Goal: Check status: Check status

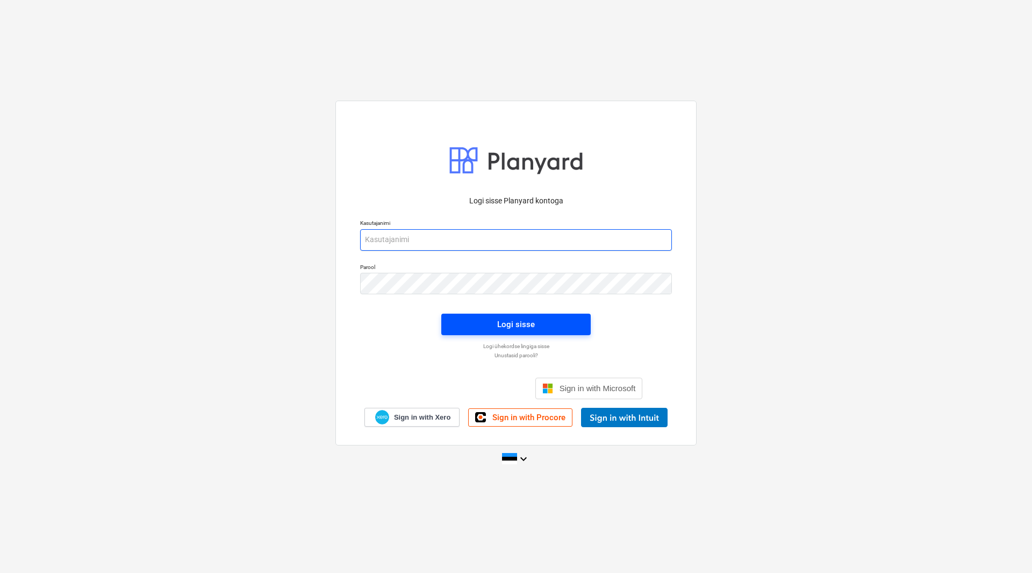
type input "[EMAIL_ADDRESS][DOMAIN_NAME]"
click at [523, 325] on div "Logi sisse" at bounding box center [516, 324] width 38 height 14
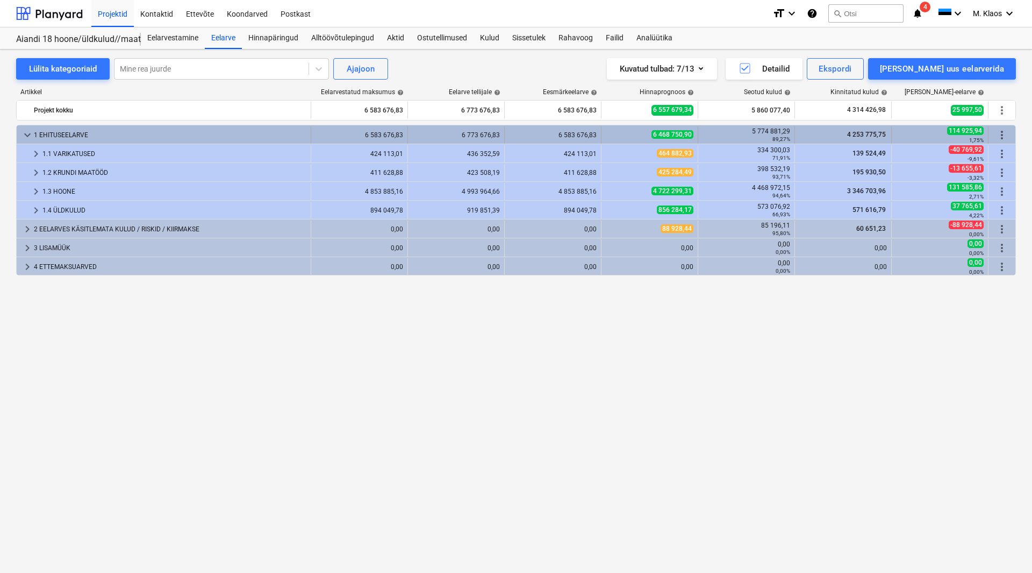
click at [30, 132] on span "keyboard_arrow_down" at bounding box center [27, 134] width 13 height 13
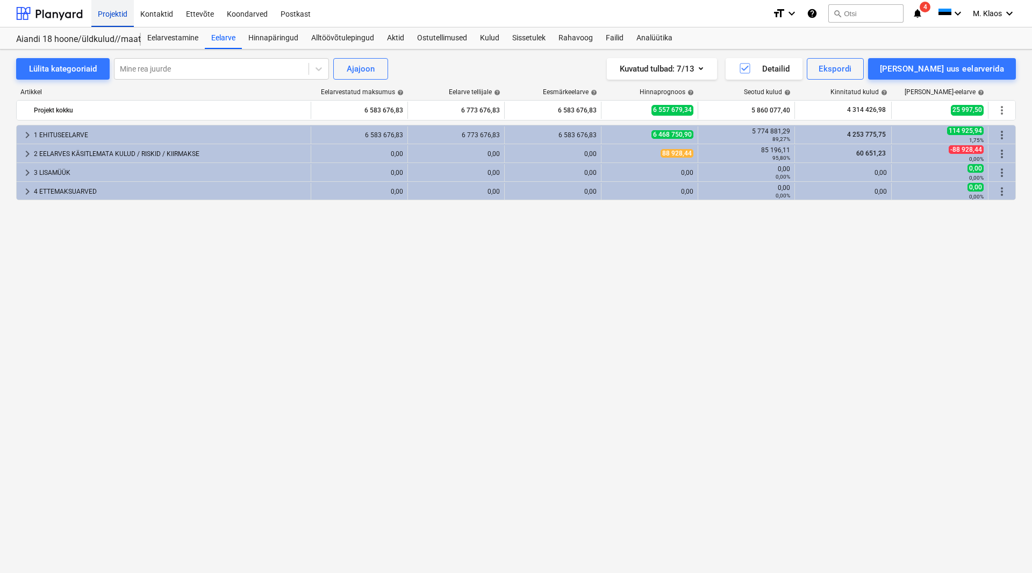
click at [97, 11] on div "Projektid" at bounding box center [112, 12] width 42 height 27
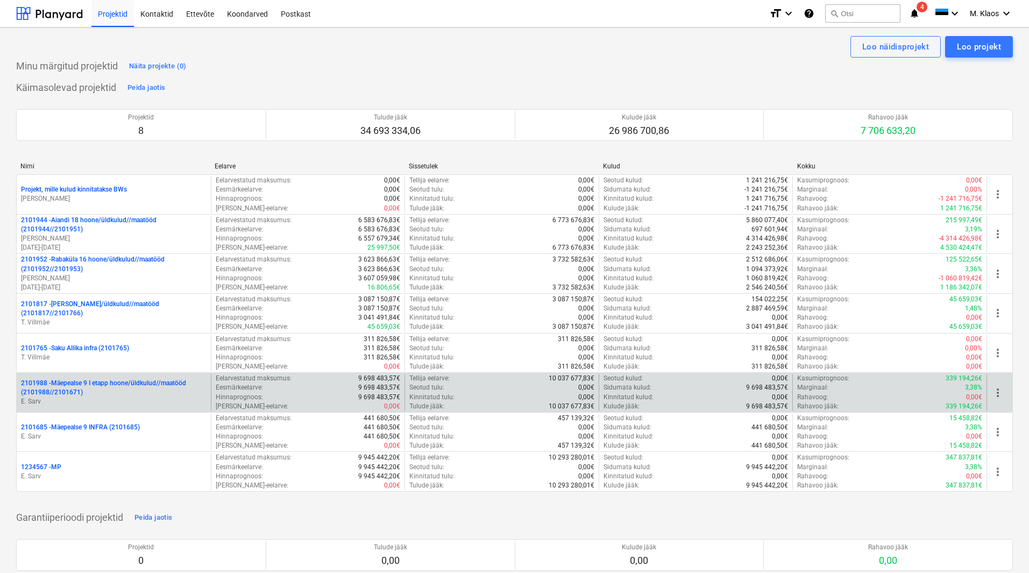
click at [106, 384] on p "2101988 - Mäepealse 9 I etapp hoone/üldkulud//maatööd (2101988//2101671)" at bounding box center [113, 387] width 185 height 18
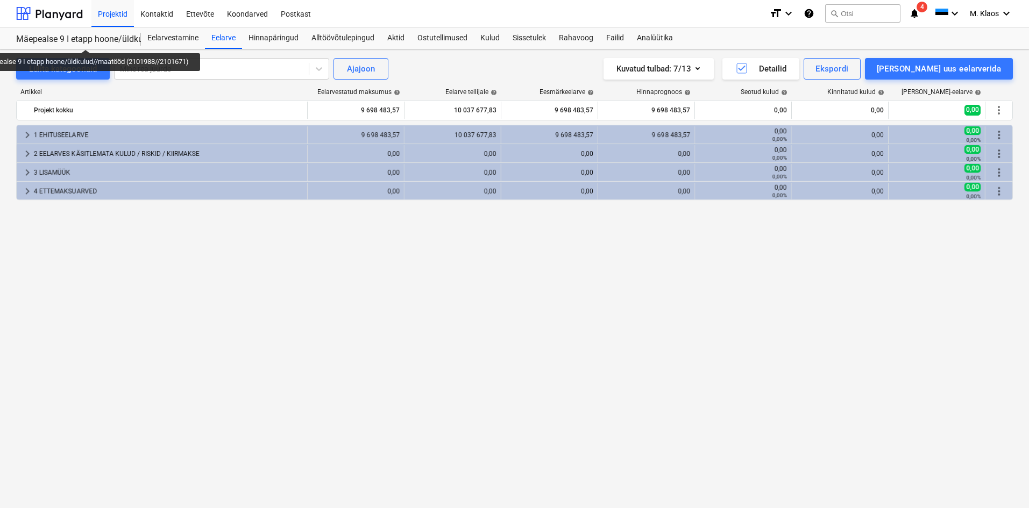
drag, startPoint x: 81, startPoint y: 39, endPoint x: 101, endPoint y: 42, distance: 19.6
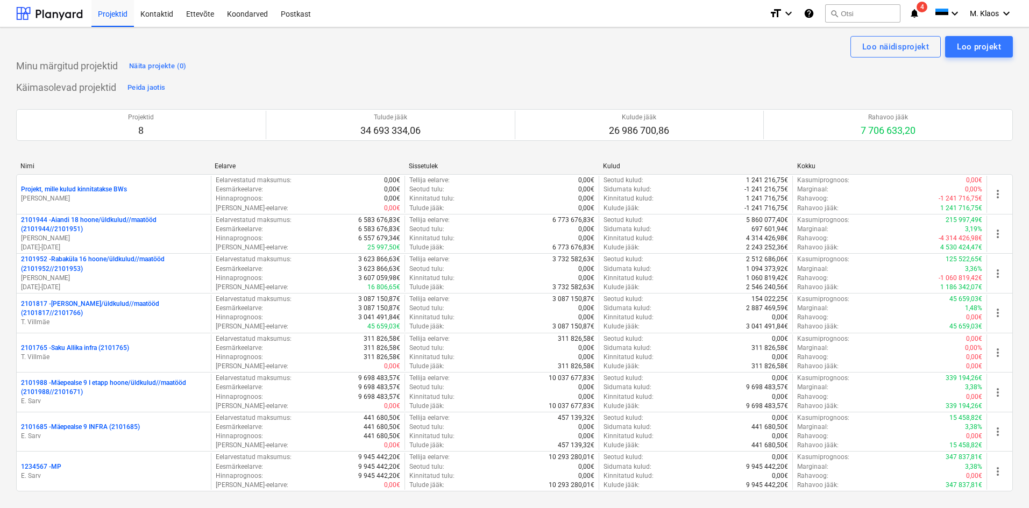
click at [551, 45] on div "Loo näidisprojekt Loo projekt" at bounding box center [514, 47] width 996 height 22
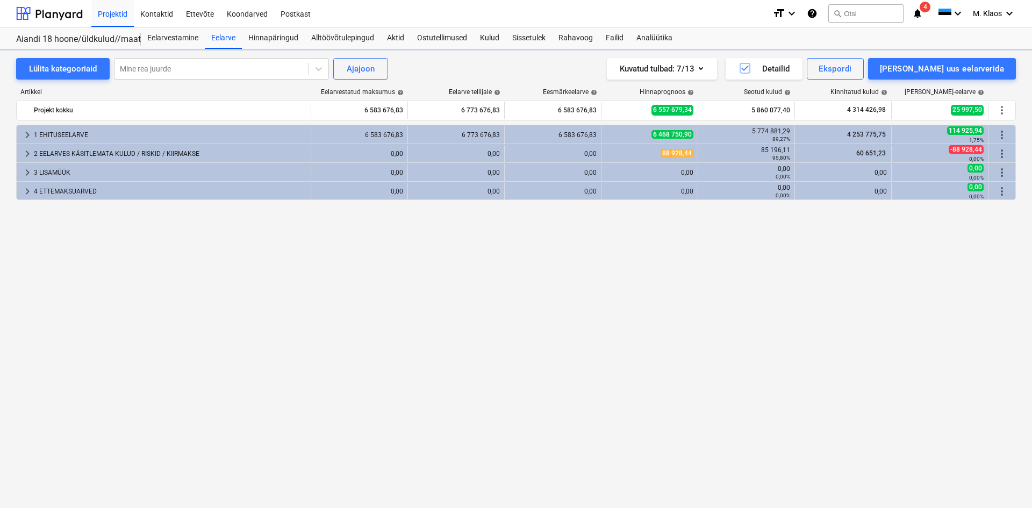
click at [146, 261] on div "keyboard_arrow_right 1 EHITUSEELARVE 6 583 676,83 6 773 676,83 6 583 676,83 6 4…" at bounding box center [516, 294] width 1000 height 339
click at [105, 12] on div "Projektid" at bounding box center [112, 12] width 42 height 27
click at [117, 16] on div "Projektid" at bounding box center [112, 12] width 42 height 27
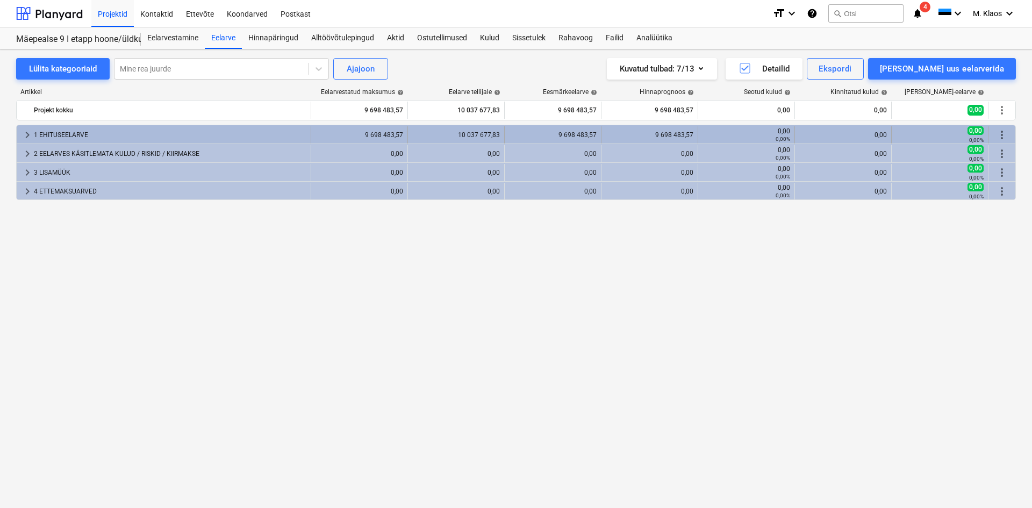
click at [25, 135] on span "keyboard_arrow_right" at bounding box center [27, 134] width 13 height 13
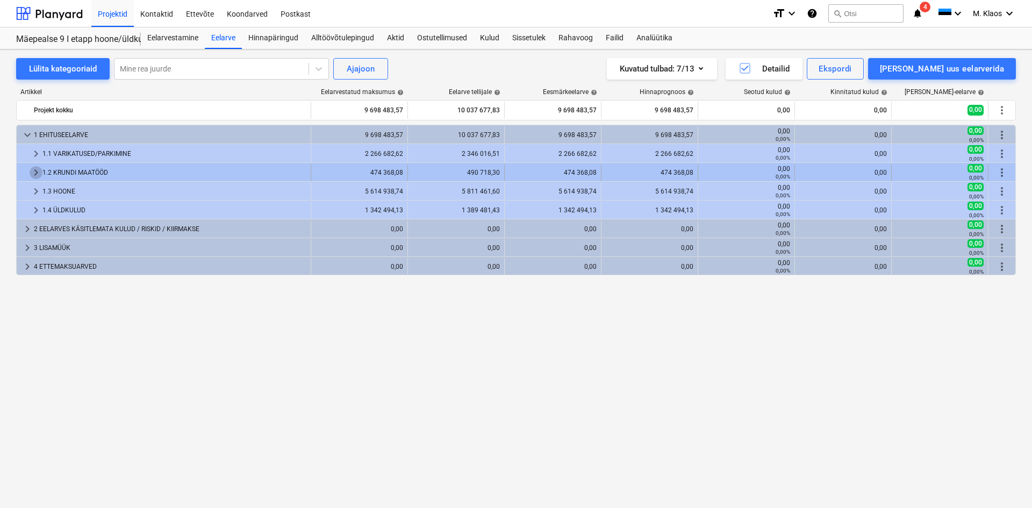
click at [35, 173] on span "keyboard_arrow_right" at bounding box center [36, 172] width 13 height 13
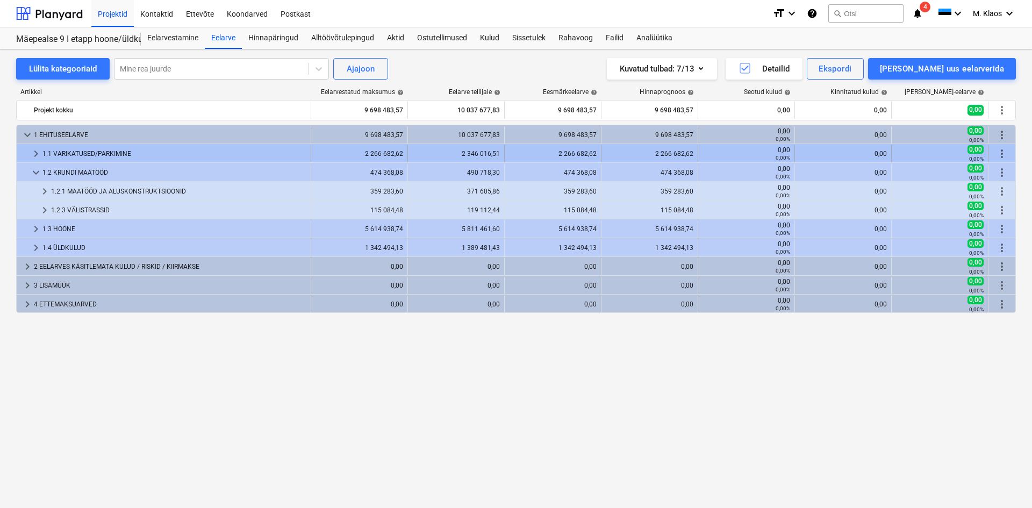
click at [36, 154] on span "keyboard_arrow_right" at bounding box center [36, 153] width 13 height 13
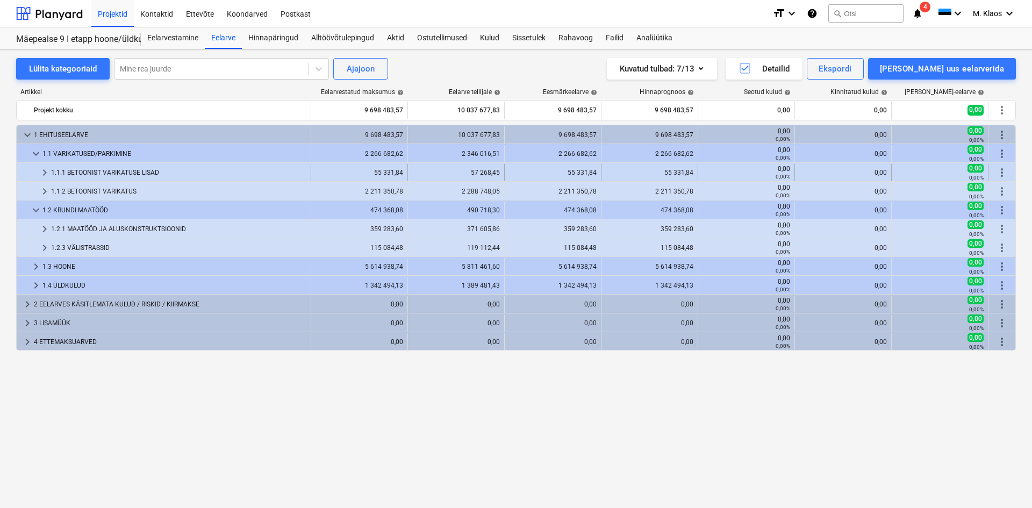
click at [47, 177] on span "keyboard_arrow_right" at bounding box center [44, 172] width 13 height 13
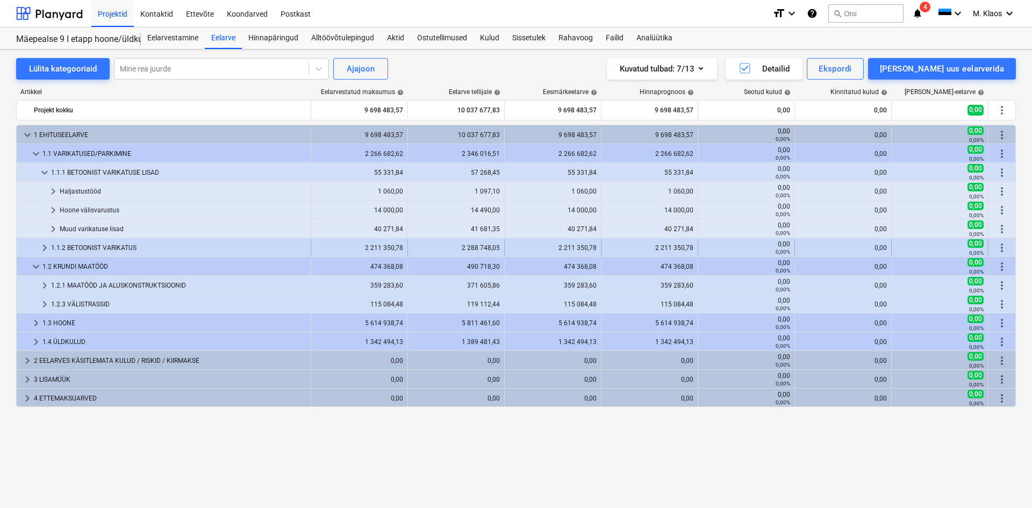
click at [46, 245] on span "keyboard_arrow_right" at bounding box center [44, 247] width 13 height 13
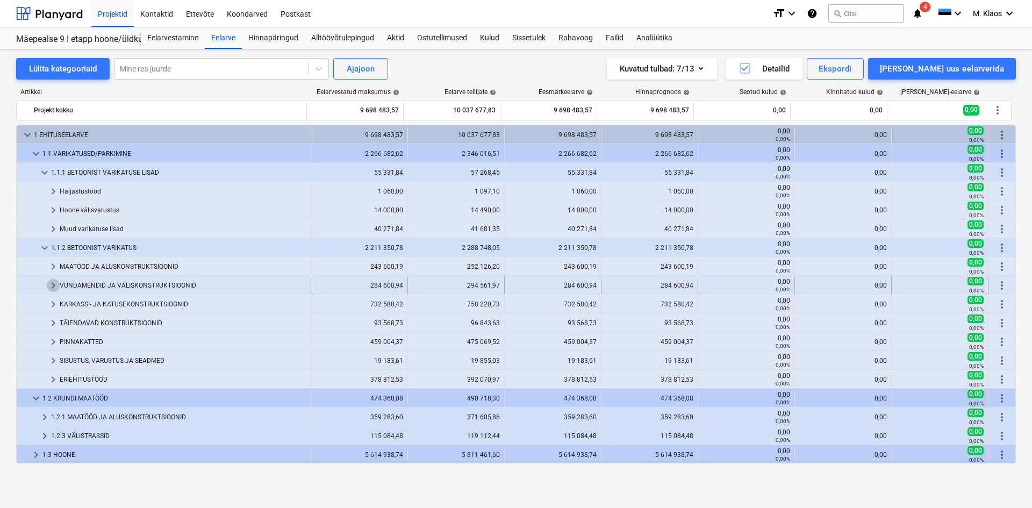
click at [52, 287] on span "keyboard_arrow_right" at bounding box center [53, 285] width 13 height 13
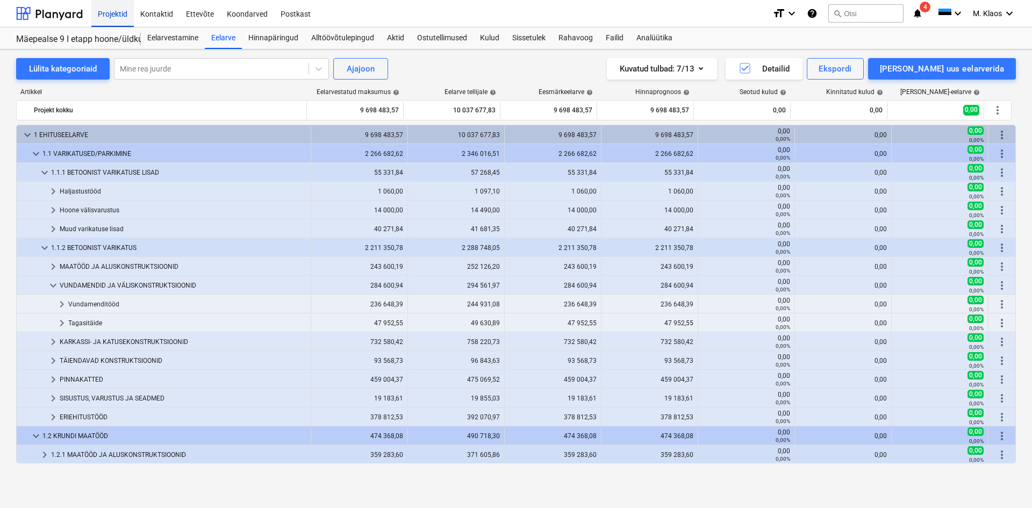
click at [106, 13] on div "Projektid" at bounding box center [112, 12] width 42 height 27
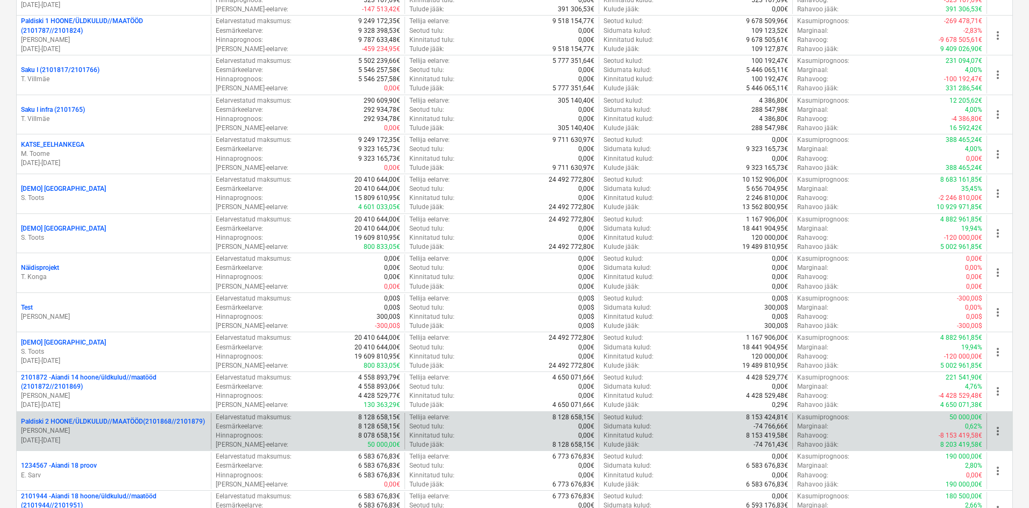
scroll to position [1424, 0]
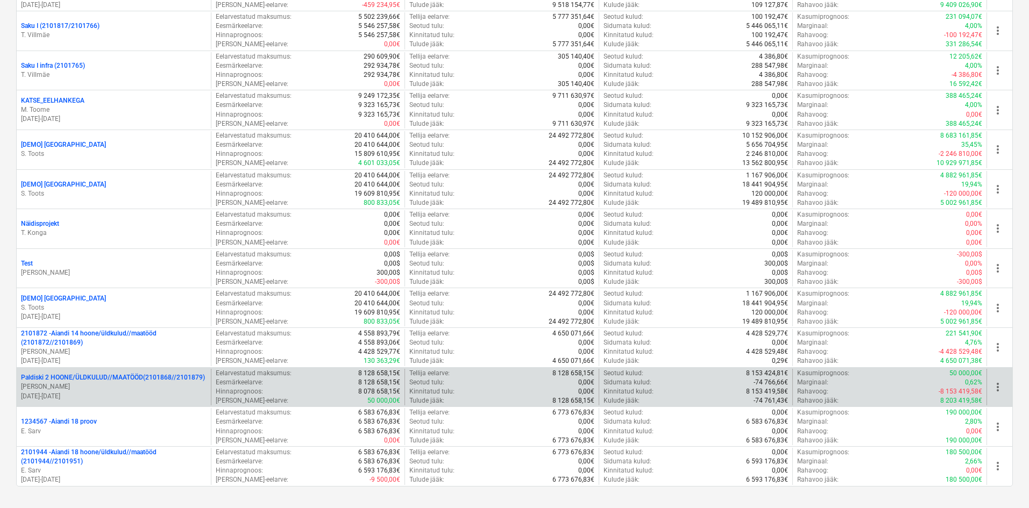
click at [131, 380] on p "Paldiski 2 HOONE/ÜLDKULUD//MAATÖÖD(2101868//2101879)" at bounding box center [113, 377] width 184 height 9
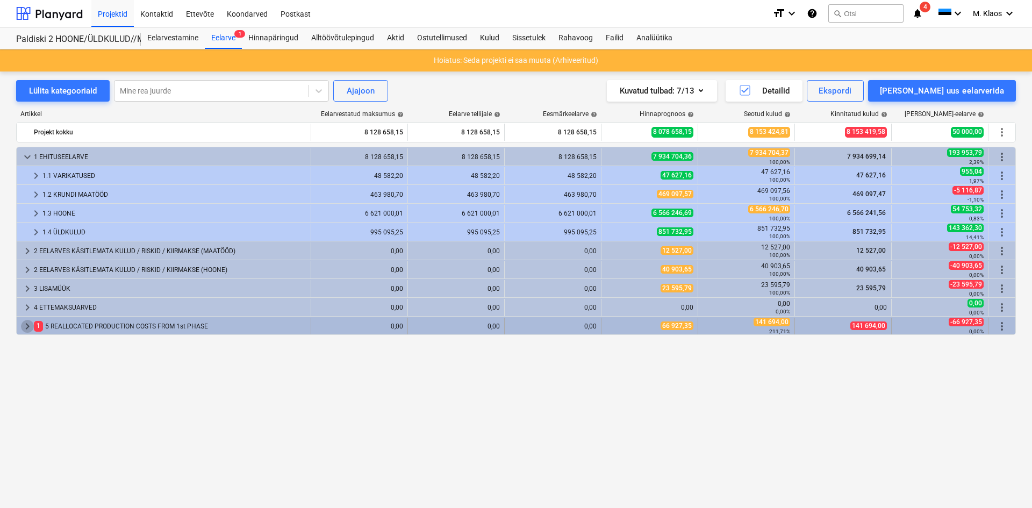
click at [26, 327] on span "keyboard_arrow_right" at bounding box center [27, 326] width 13 height 13
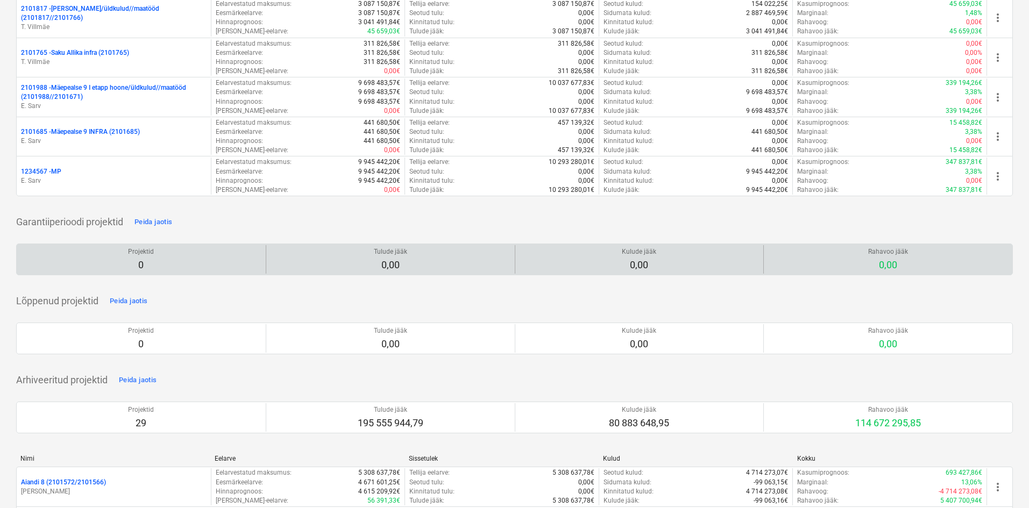
scroll to position [170, 0]
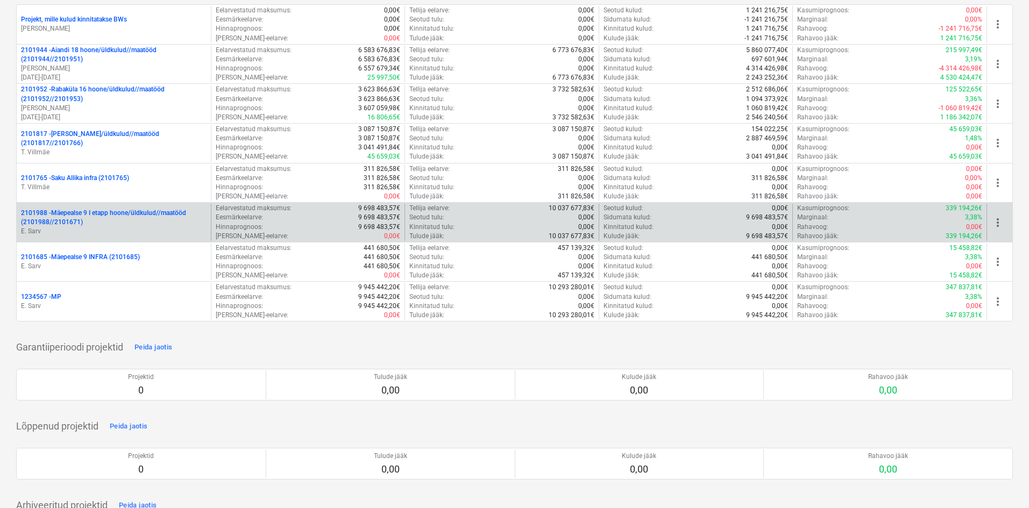
click at [103, 213] on p "2101988 - Mäepealse 9 I etapp hoone/üldkulud//maatööd (2101988//2101671)" at bounding box center [113, 218] width 185 height 18
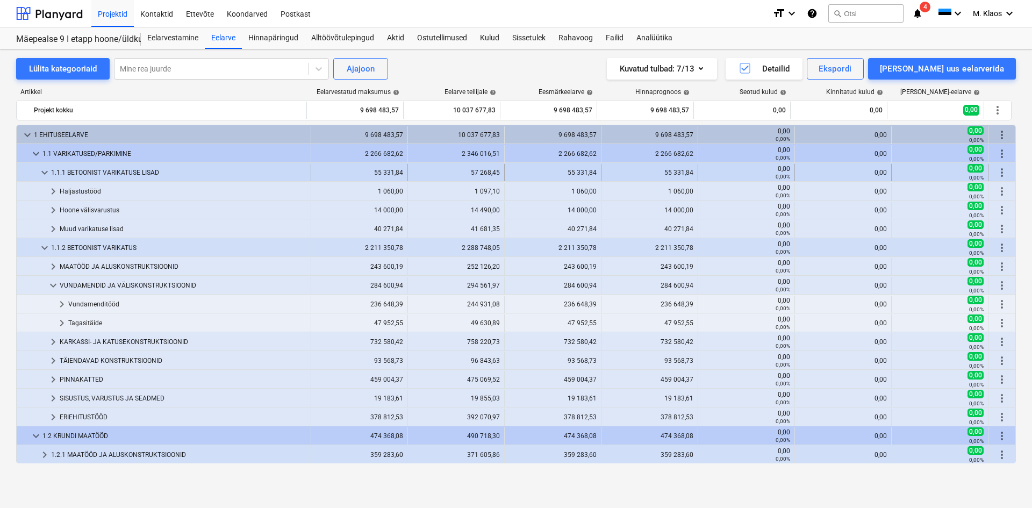
click at [44, 171] on span "keyboard_arrow_down" at bounding box center [44, 172] width 13 height 13
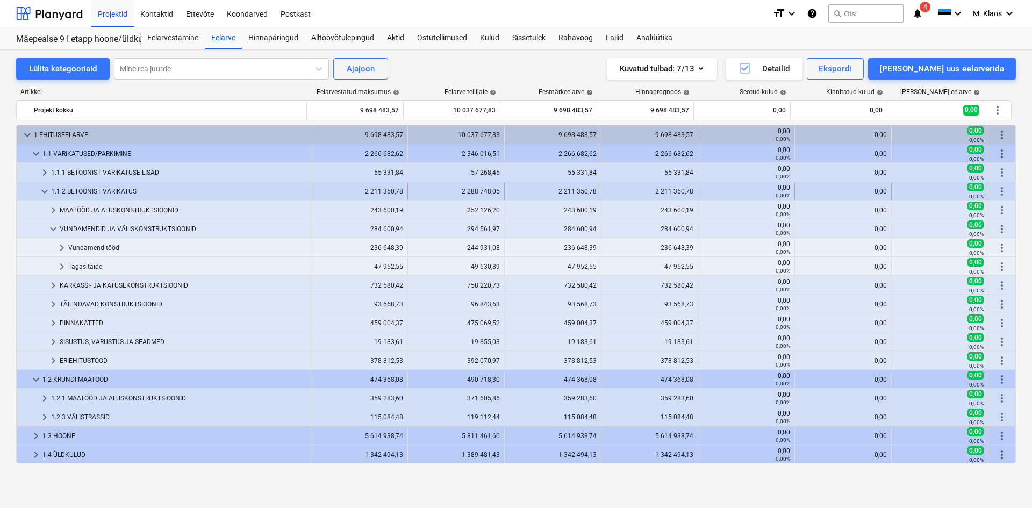
click at [42, 192] on span "keyboard_arrow_down" at bounding box center [44, 191] width 13 height 13
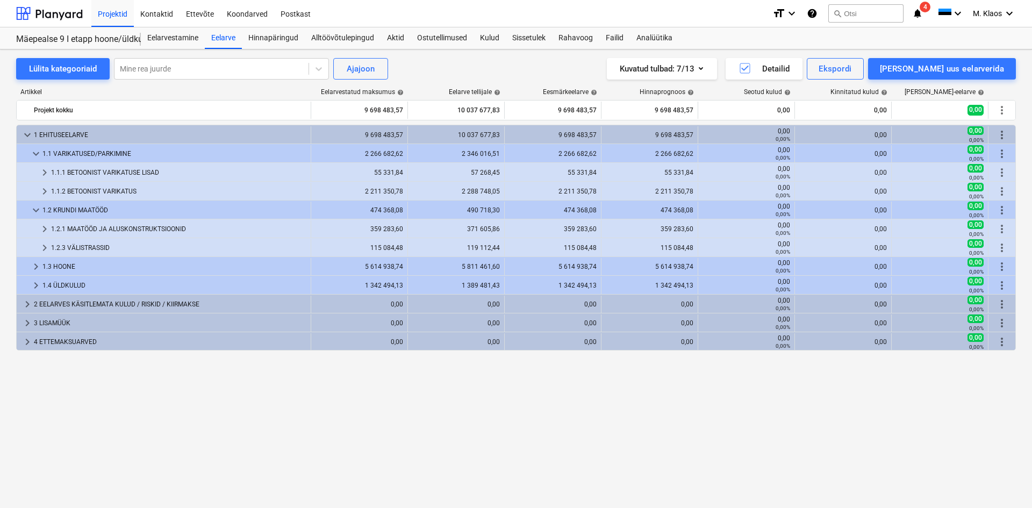
click at [268, 397] on div "keyboard_arrow_down 1 EHITUSEELARVE 9 698 483,57 10 037 677,83 9 698 483,57 9 6…" at bounding box center [516, 294] width 1000 height 339
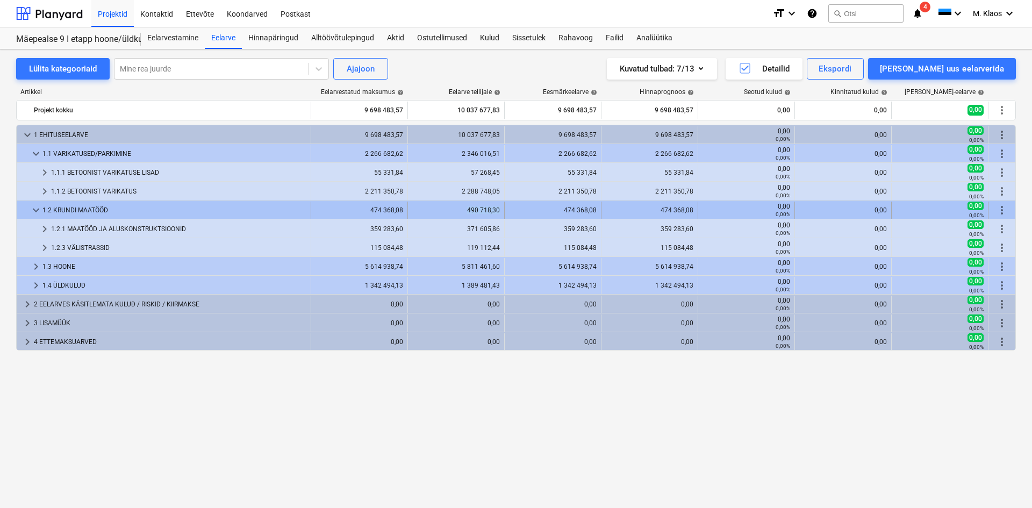
drag, startPoint x: 501, startPoint y: 208, endPoint x: 467, endPoint y: 209, distance: 33.4
click at [467, 209] on div "490 718,30" at bounding box center [456, 210] width 97 height 17
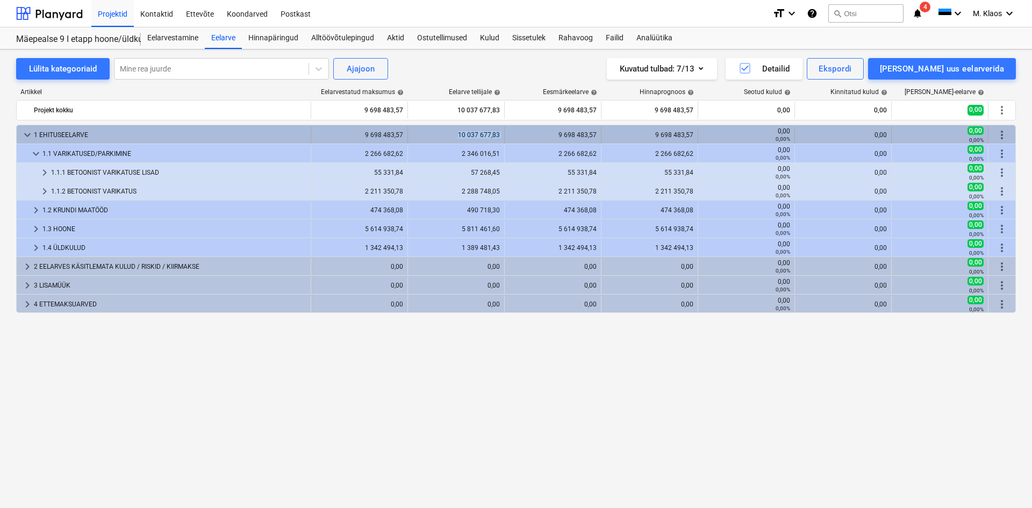
drag, startPoint x: 458, startPoint y: 134, endPoint x: 507, endPoint y: 134, distance: 48.9
click at [507, 134] on div "keyboard_arrow_down 1 EHITUSEELARVE 9 698 483,57 10 037 677,83 9 698 483,57 9 6…" at bounding box center [516, 134] width 999 height 17
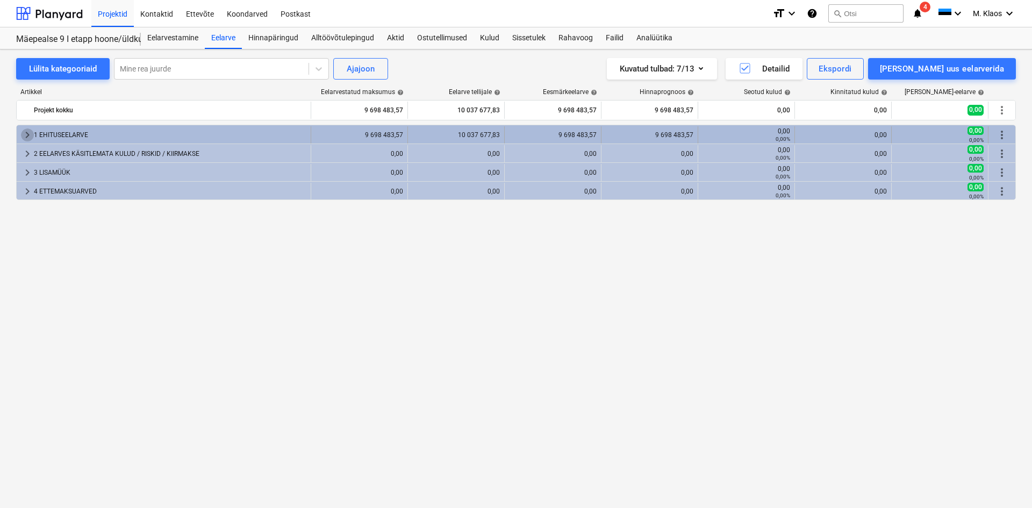
click at [25, 134] on span "keyboard_arrow_right" at bounding box center [27, 134] width 13 height 13
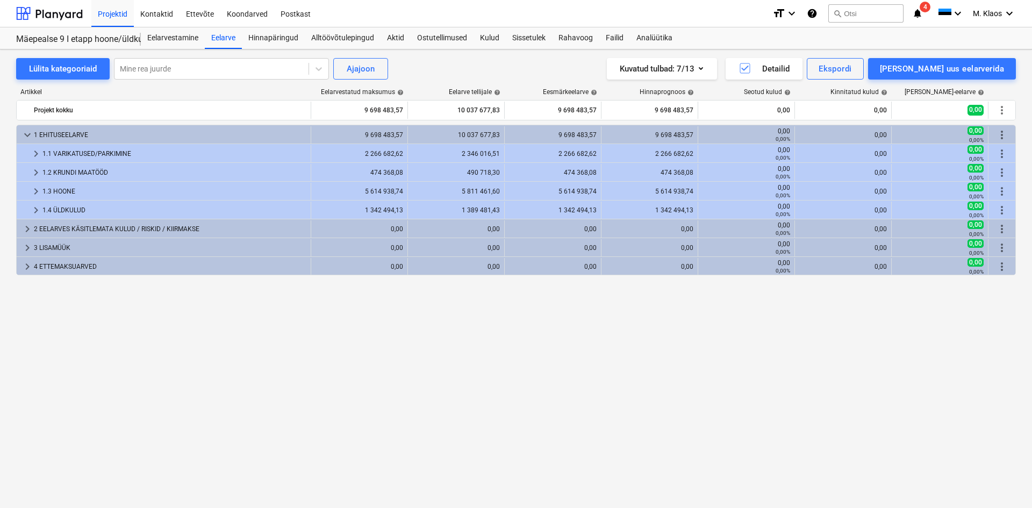
click at [741, 453] on div "keyboard_arrow_down 1 EHITUSEELARVE 9 698 483,57 10 037 677,83 9 698 483,57 9 6…" at bounding box center [516, 294] width 1000 height 339
click at [482, 368] on div "keyboard_arrow_down 1 EHITUSEELARVE 9 698 483,57 10 037 677,83 9 698 483,57 9 6…" at bounding box center [516, 294] width 1000 height 339
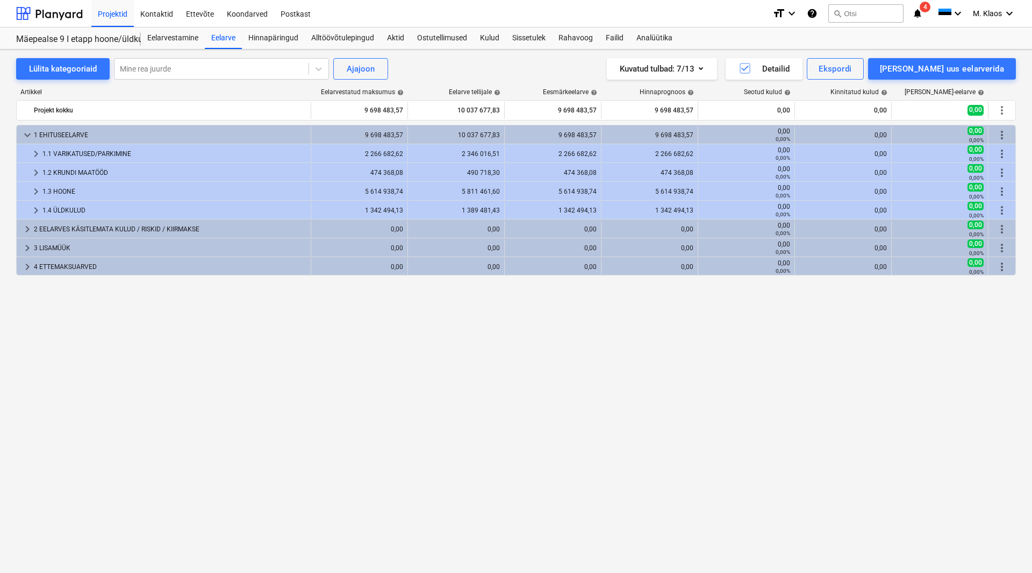
click at [432, 370] on div "keyboard_arrow_down 1 EHITUSEELARVE 9 698 483,57 10 037 677,83 9 698 483,57 9 6…" at bounding box center [516, 326] width 1000 height 403
